Goal: Task Accomplishment & Management: Manage account settings

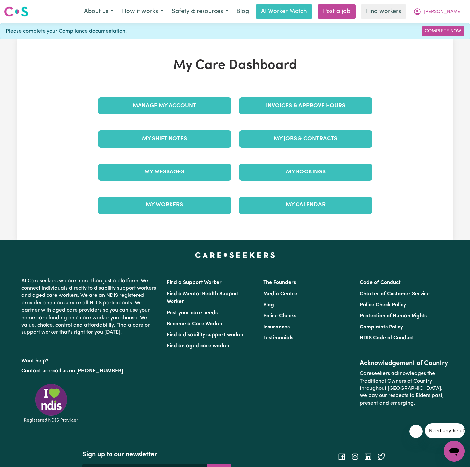
click at [302, 126] on div "My Jobs & Contracts" at bounding box center [305, 138] width 141 height 33
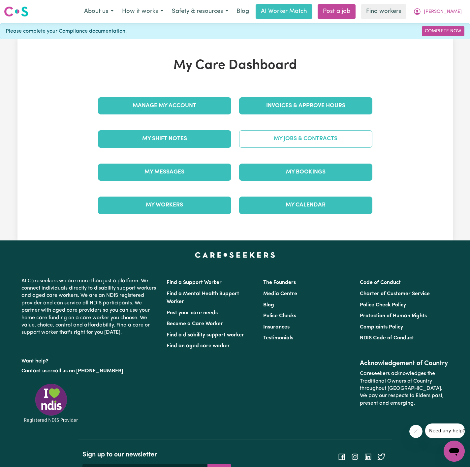
click at [300, 136] on link "My Jobs & Contracts" at bounding box center [305, 138] width 133 height 17
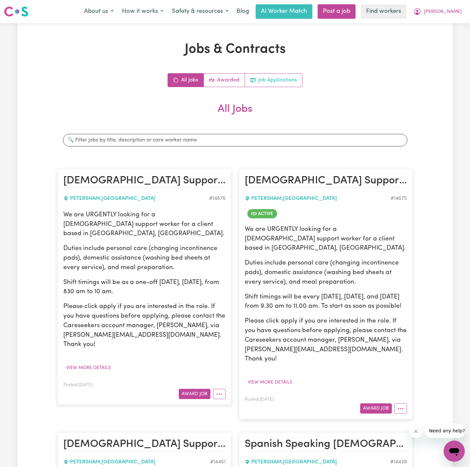
click at [289, 79] on link "Job Applications" at bounding box center [273, 79] width 57 height 13
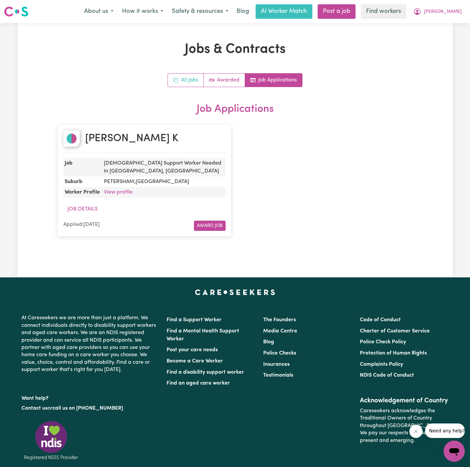
click at [189, 81] on link "All Jobs" at bounding box center [186, 79] width 36 height 13
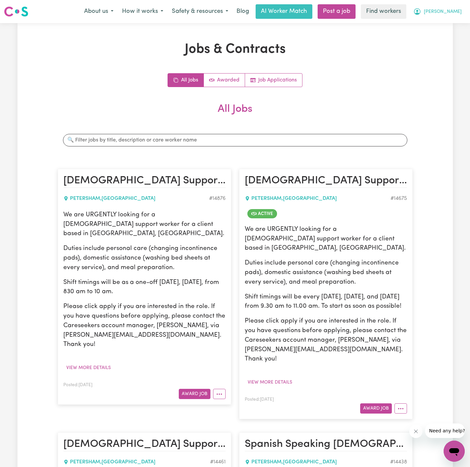
click at [451, 14] on span "[PERSON_NAME]" at bounding box center [442, 11] width 38 height 7
click at [439, 34] on link "Logout" at bounding box center [439, 38] width 52 height 13
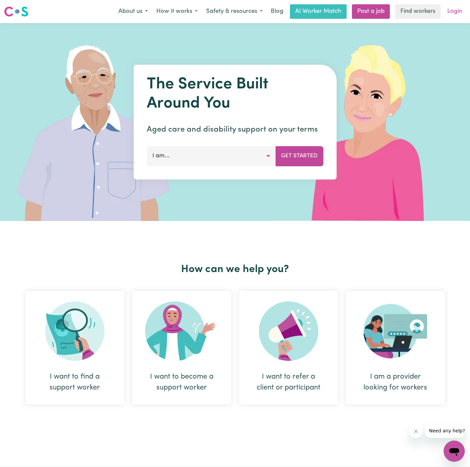
click at [456, 11] on link "Login" at bounding box center [454, 11] width 23 height 14
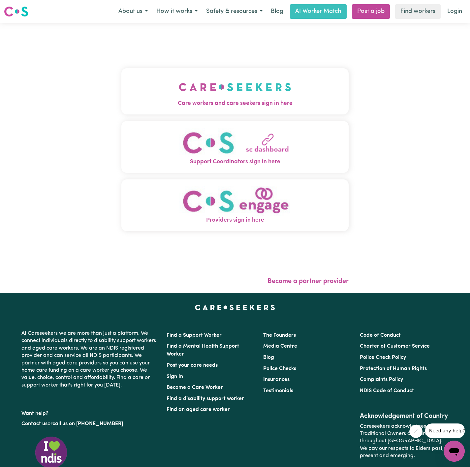
drag, startPoint x: 243, startPoint y: 78, endPoint x: 242, endPoint y: 82, distance: 4.0
click at [243, 78] on img "Care workers and care seekers sign in here" at bounding box center [235, 87] width 112 height 24
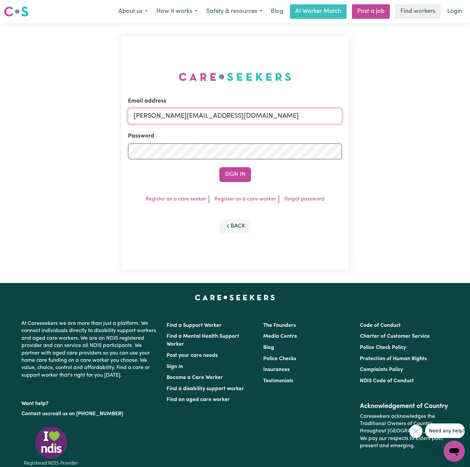
drag, startPoint x: 254, startPoint y: 115, endPoint x: 260, endPoint y: 124, distance: 10.5
click at [254, 116] on input "[PERSON_NAME][EMAIL_ADDRESS][DOMAIN_NAME]" at bounding box center [235, 116] width 214 height 16
drag, startPoint x: 166, startPoint y: 116, endPoint x: 352, endPoint y: 134, distance: 187.1
click at [352, 134] on div "Email address [EMAIL_ADDRESS][DOMAIN_NAME] Password Sign In Register as a care …" at bounding box center [235, 153] width 470 height 260
type input "[EMAIL_ADDRESS][DOMAIN_NAME]"
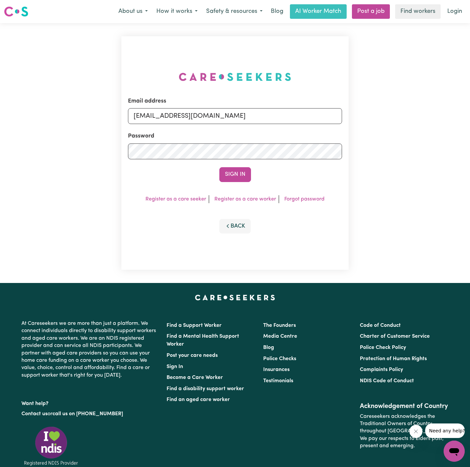
click at [219, 167] on button "Sign In" at bounding box center [235, 174] width 32 height 14
